Goal: Task Accomplishment & Management: Manage account settings

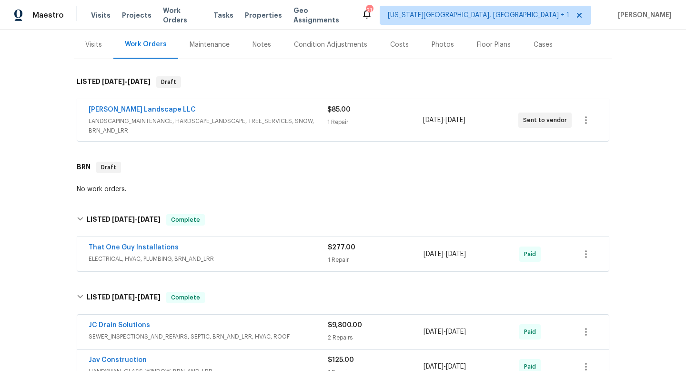
scroll to position [272, 0]
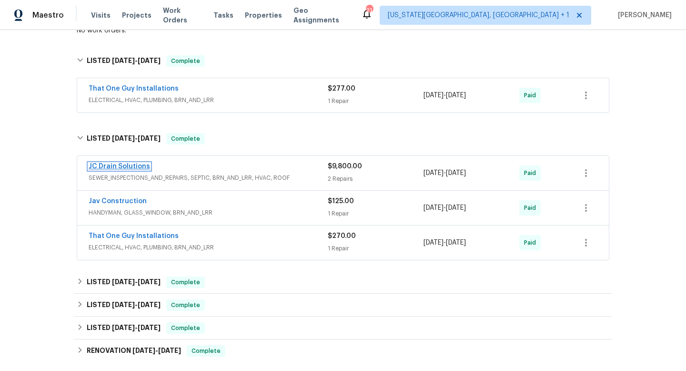
click at [129, 164] on link "JC Drain Solutions" at bounding box center [119, 166] width 61 height 7
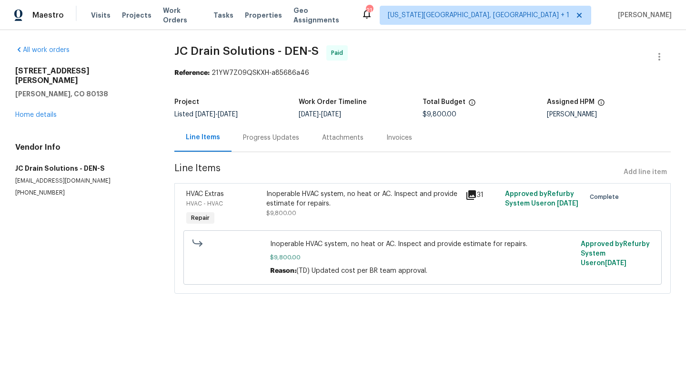
click at [306, 193] on div "Inoperable HVAC system, no heat or AC. Inspect and provide estimate for repairs." at bounding box center [362, 198] width 193 height 19
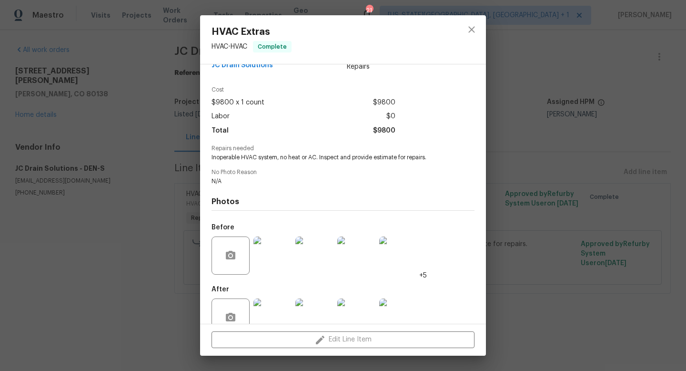
scroll to position [44, 0]
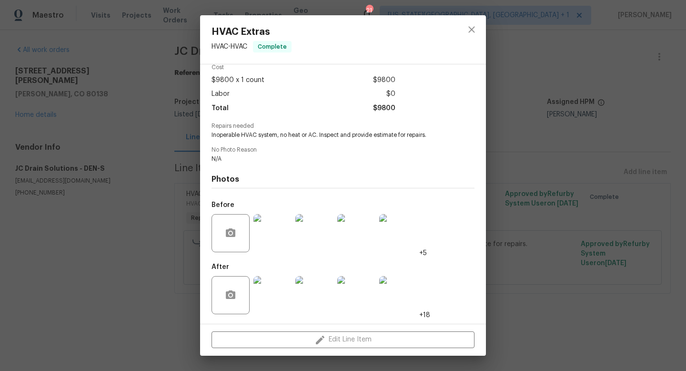
click at [545, 109] on div "HVAC Extras HVAC - HVAC Complete Vendor JC Drain Solutions Account Category Rep…" at bounding box center [343, 185] width 686 height 371
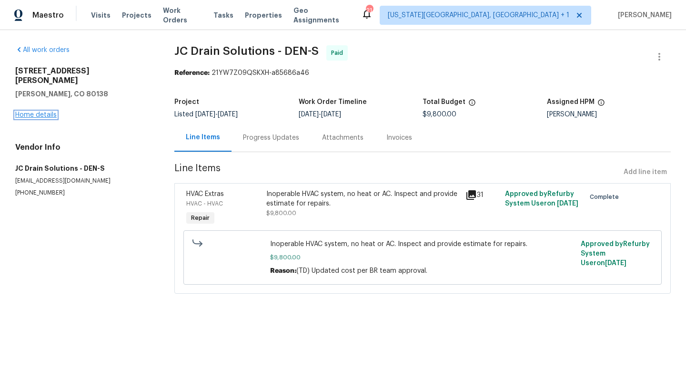
click at [41, 111] on link "Home details" at bounding box center [35, 114] width 41 height 7
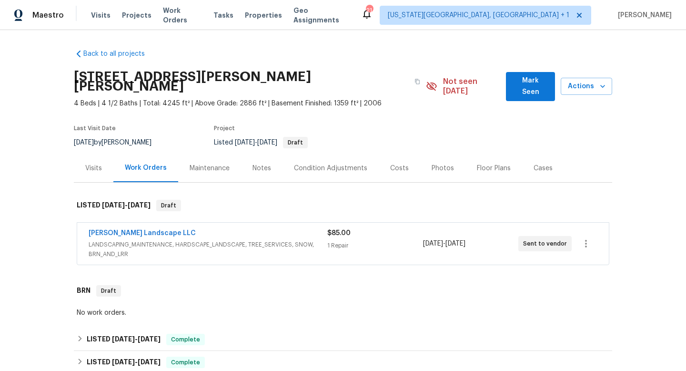
click at [440, 163] on div "Photos" at bounding box center [443, 168] width 22 height 10
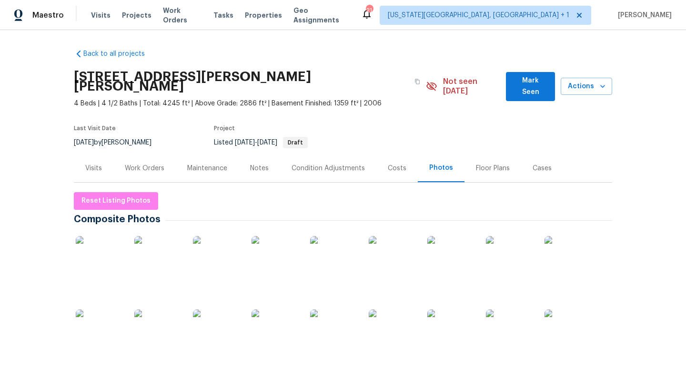
scroll to position [167, 0]
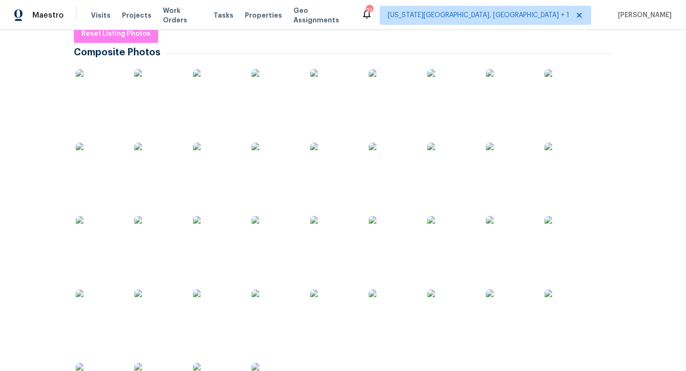
click at [90, 83] on img at bounding box center [100, 93] width 48 height 48
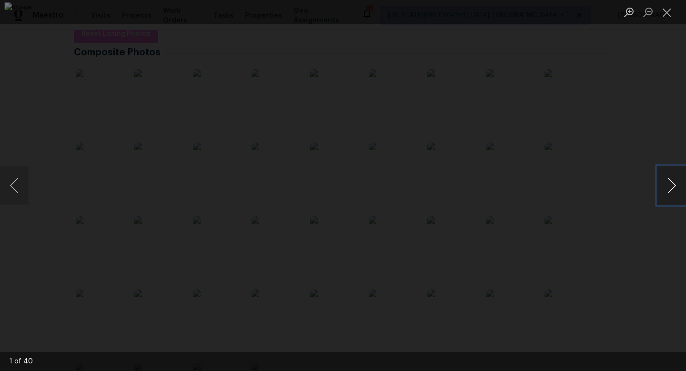
click at [668, 186] on button "Next image" at bounding box center [671, 185] width 29 height 38
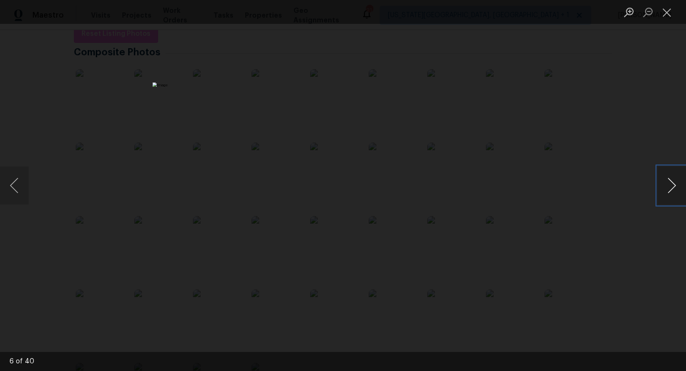
click at [668, 186] on button "Next image" at bounding box center [671, 185] width 29 height 38
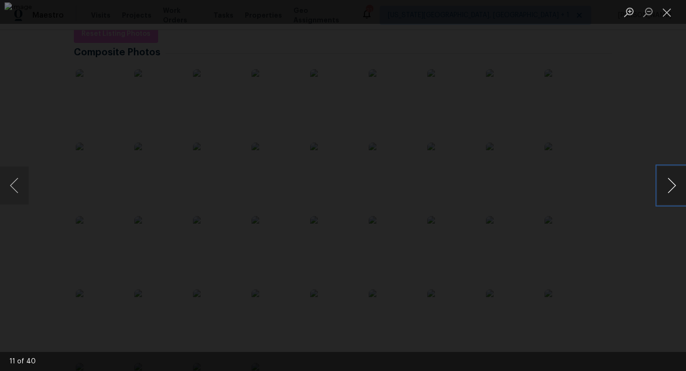
click at [670, 186] on button "Next image" at bounding box center [671, 185] width 29 height 38
click at [671, 186] on button "Next image" at bounding box center [671, 185] width 29 height 38
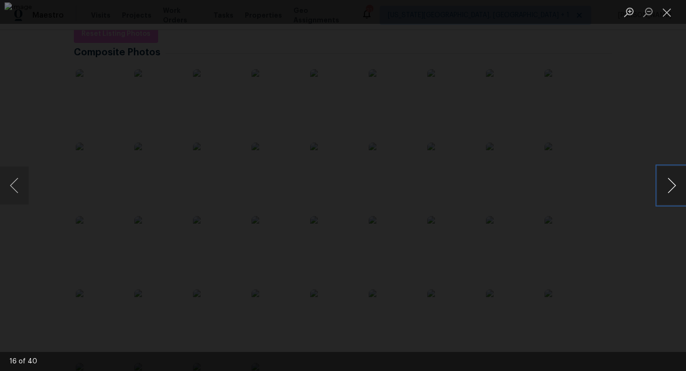
click at [671, 186] on button "Next image" at bounding box center [671, 185] width 29 height 38
click at [662, 121] on div "Lightbox" at bounding box center [343, 185] width 686 height 371
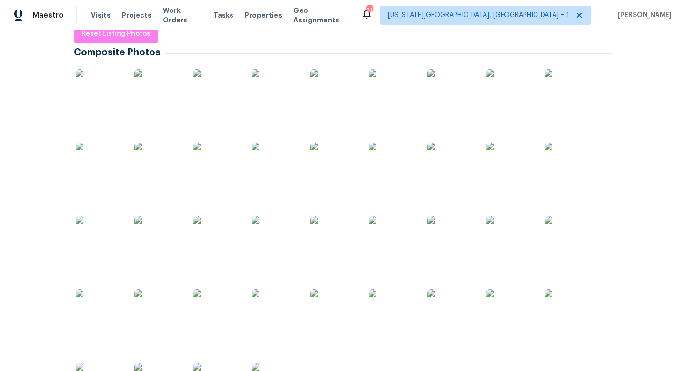
scroll to position [0, 0]
